Goal: Information Seeking & Learning: Learn about a topic

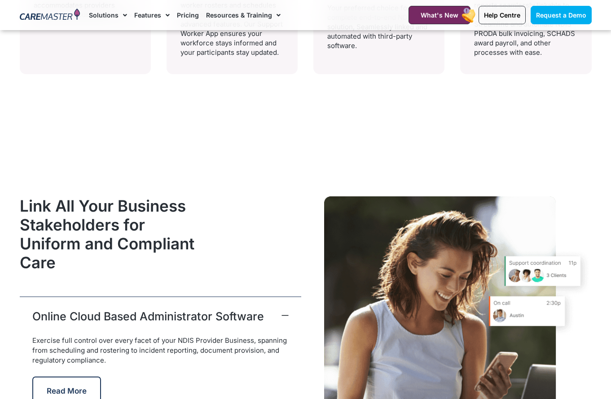
scroll to position [2200, 0]
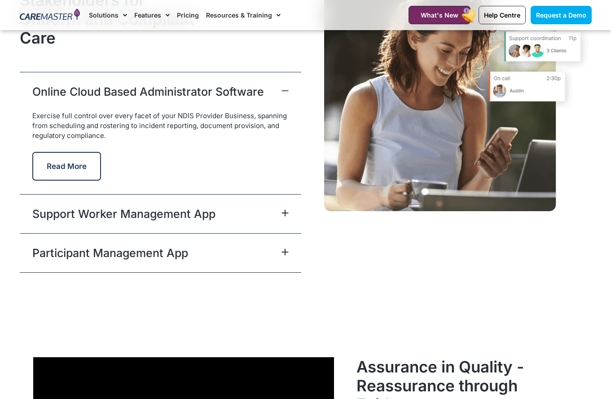
click at [286, 216] on icon at bounding box center [284, 212] width 7 height 7
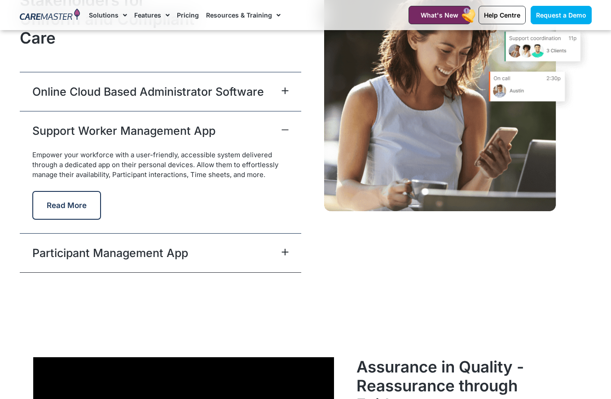
click at [285, 255] on icon at bounding box center [285, 252] width 6 height 6
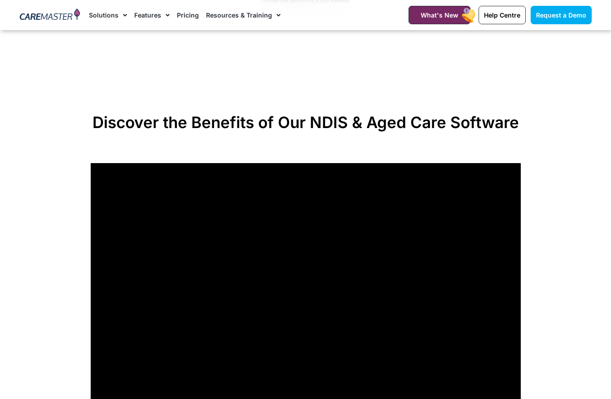
scroll to position [404, 0]
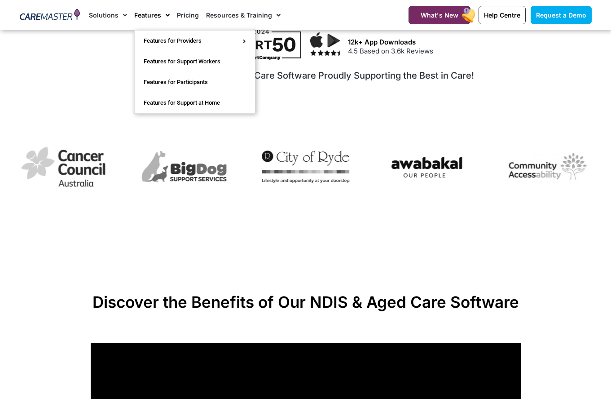
click at [152, 11] on link "Features" at bounding box center [151, 15] width 35 height 30
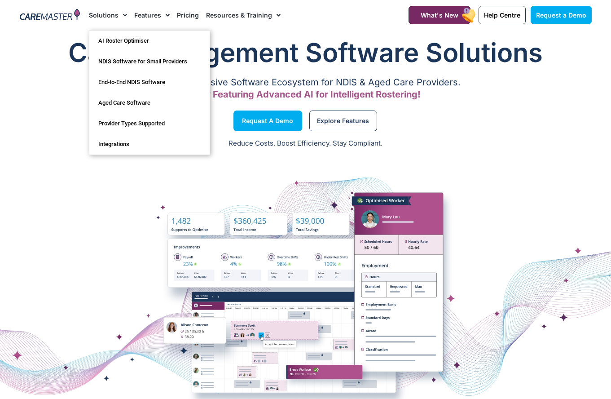
click at [107, 16] on link "Solutions" at bounding box center [108, 15] width 38 height 30
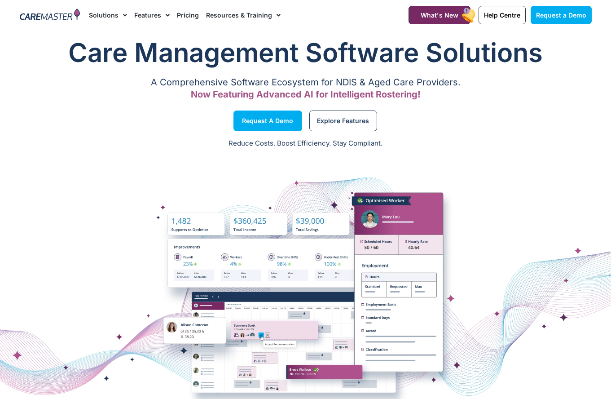
click at [107, 16] on link "Solutions" at bounding box center [108, 15] width 38 height 30
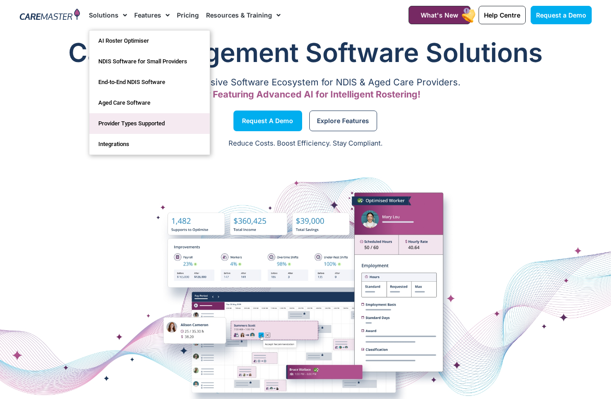
click at [148, 127] on link "Provider Types Supported​" at bounding box center [149, 123] width 120 height 21
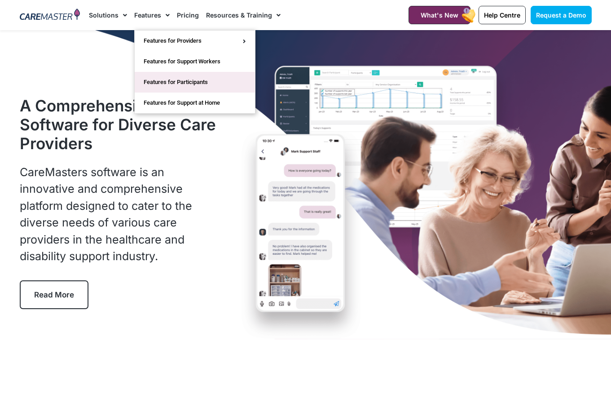
click at [192, 84] on link "Features for Participants" at bounding box center [195, 82] width 120 height 21
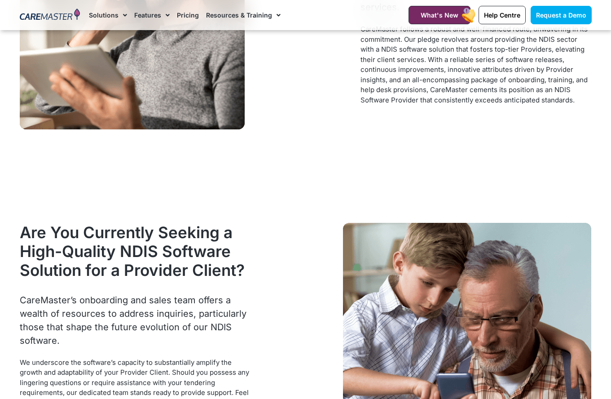
scroll to position [1257, 0]
